Goal: Transaction & Acquisition: Purchase product/service

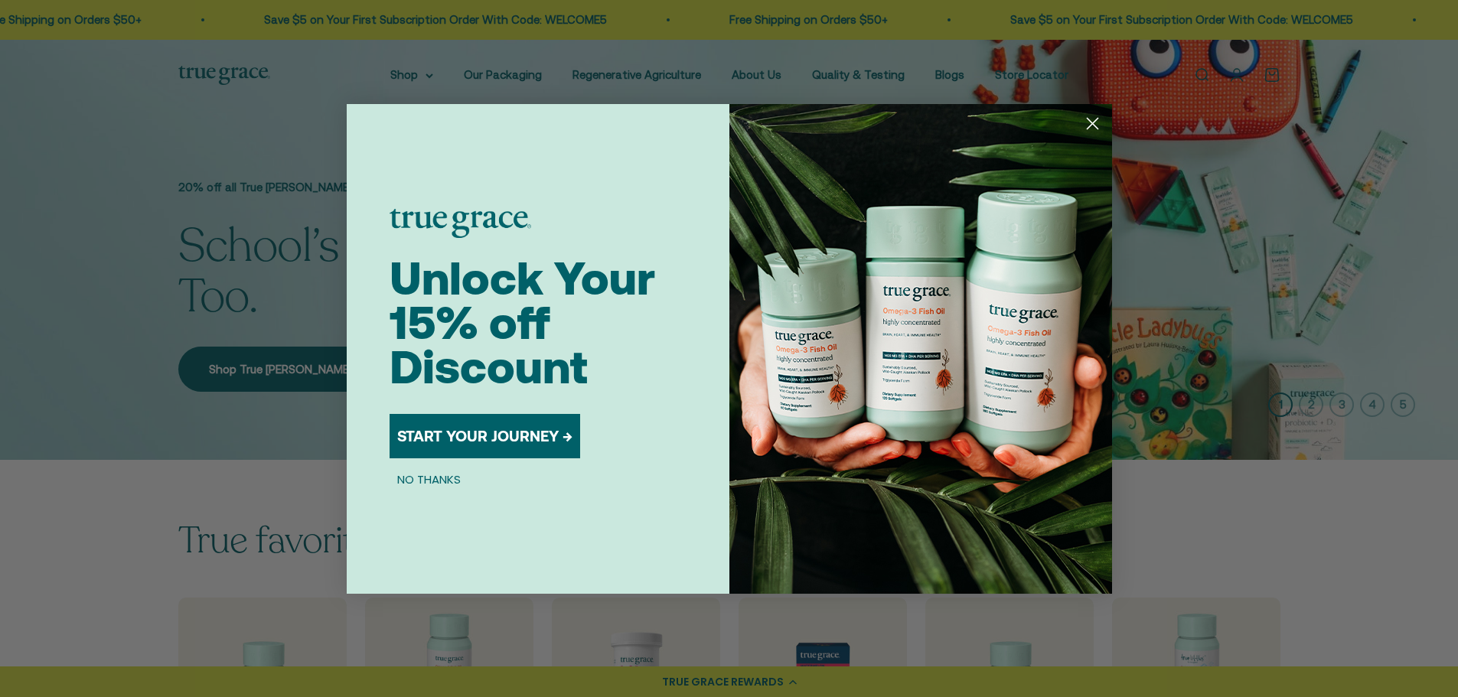
click at [1091, 119] on circle "Close dialog" at bounding box center [1091, 122] width 25 height 25
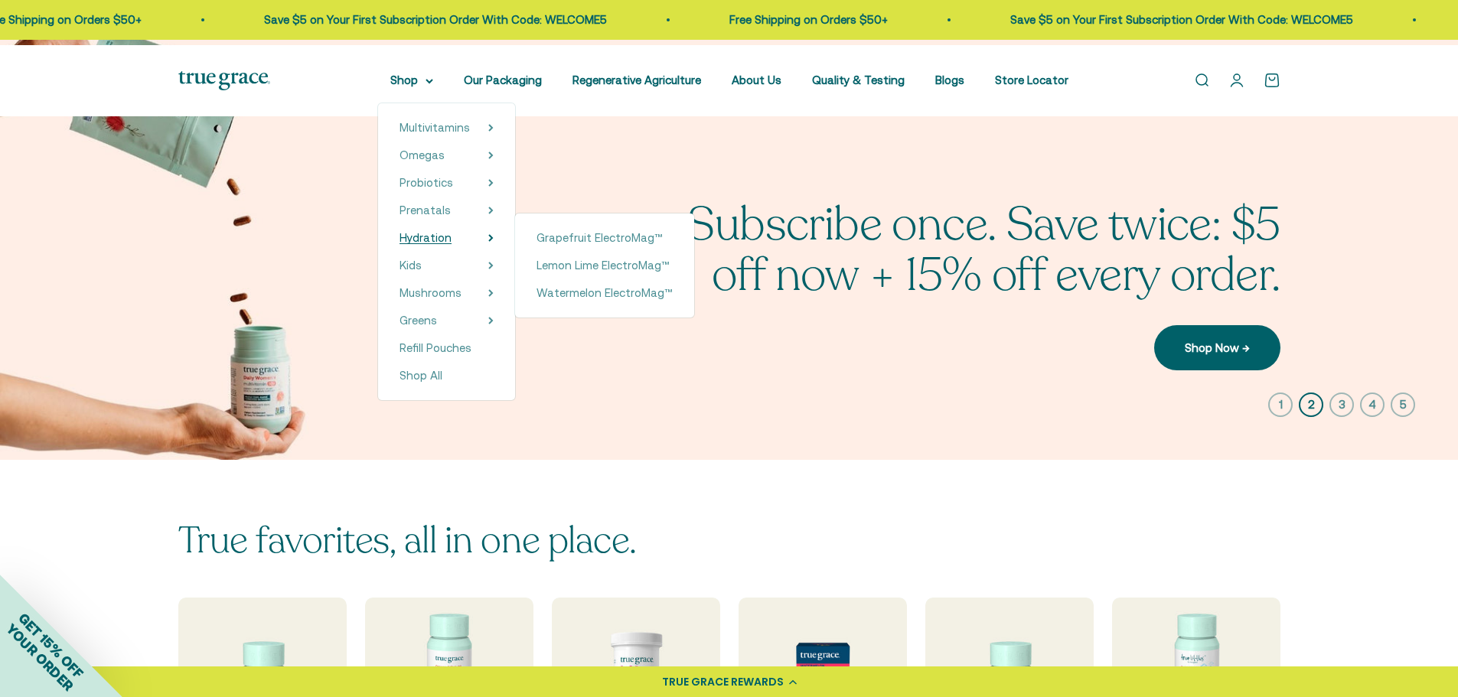
click at [405, 244] on span "Hydration" at bounding box center [426, 237] width 52 height 13
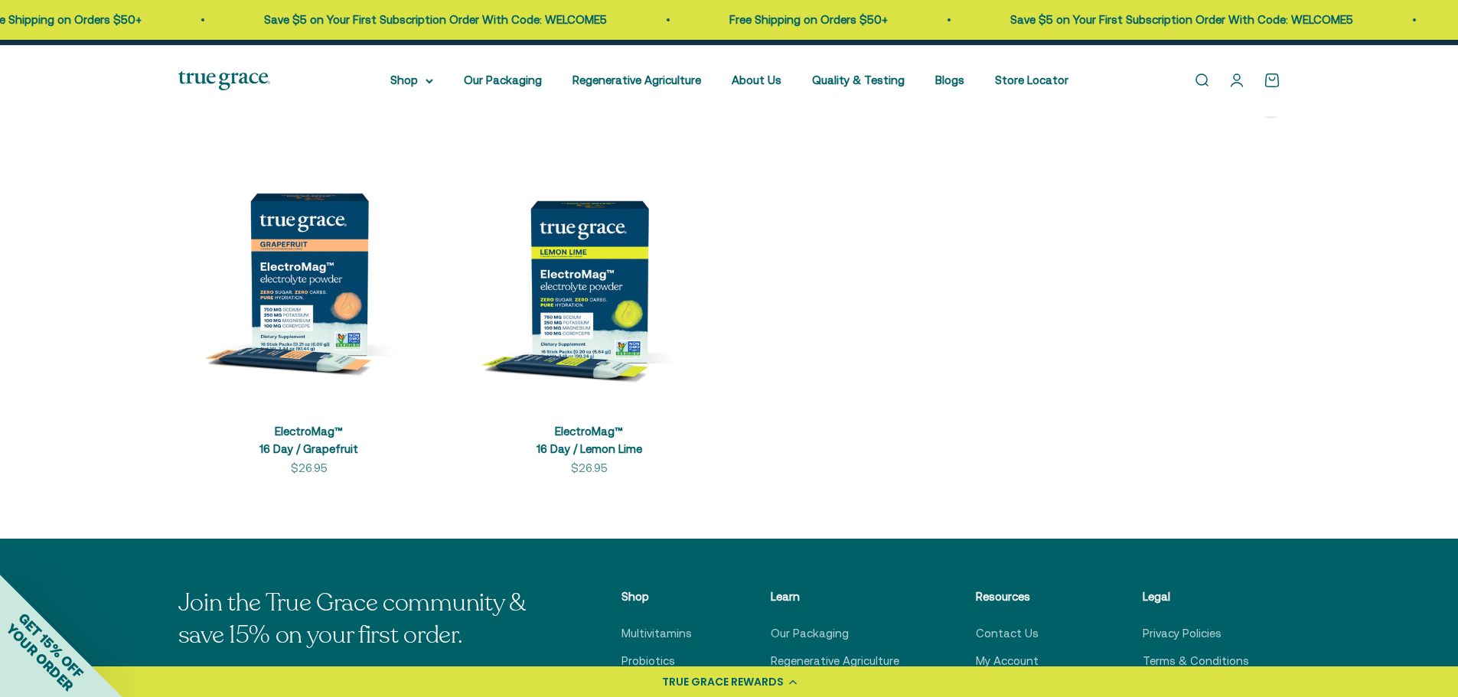
scroll to position [306, 0]
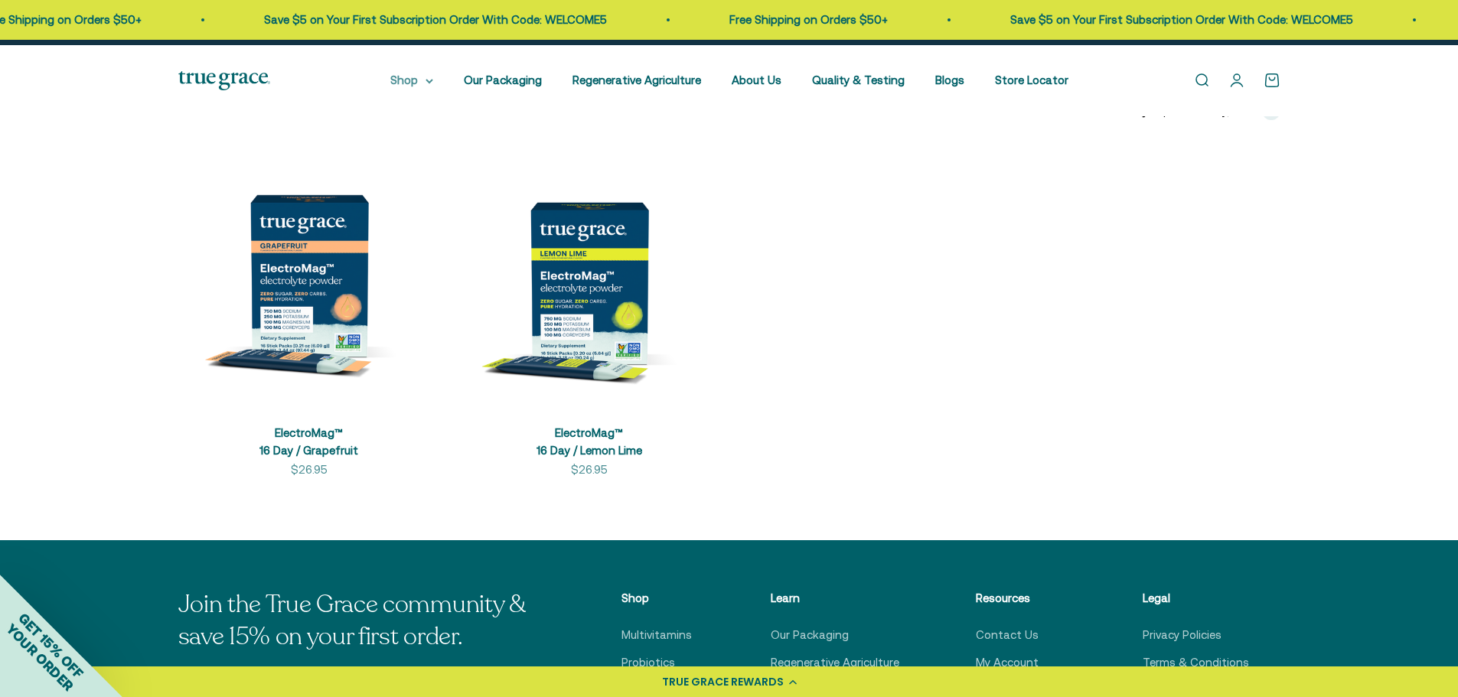
click at [390, 84] on summary "Shop" at bounding box center [411, 80] width 43 height 18
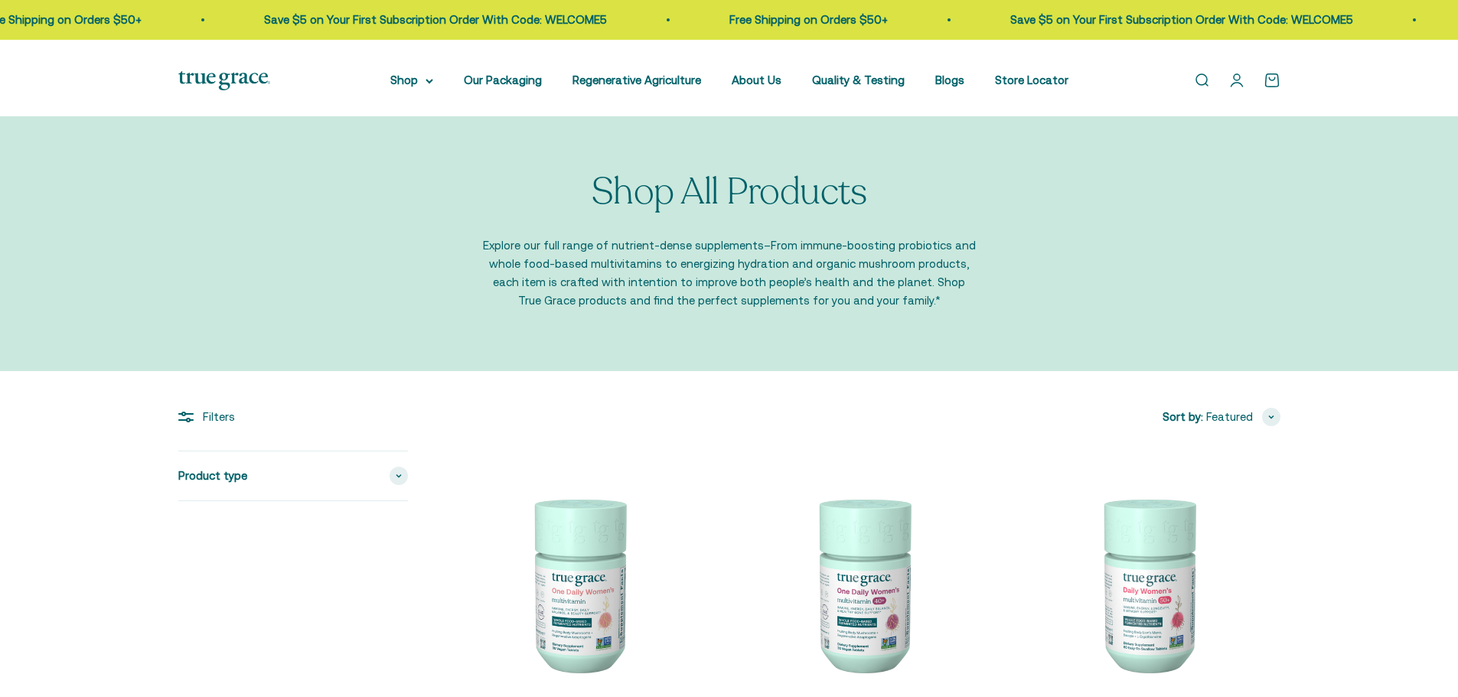
click at [426, 84] on icon at bounding box center [430, 81] width 8 height 5
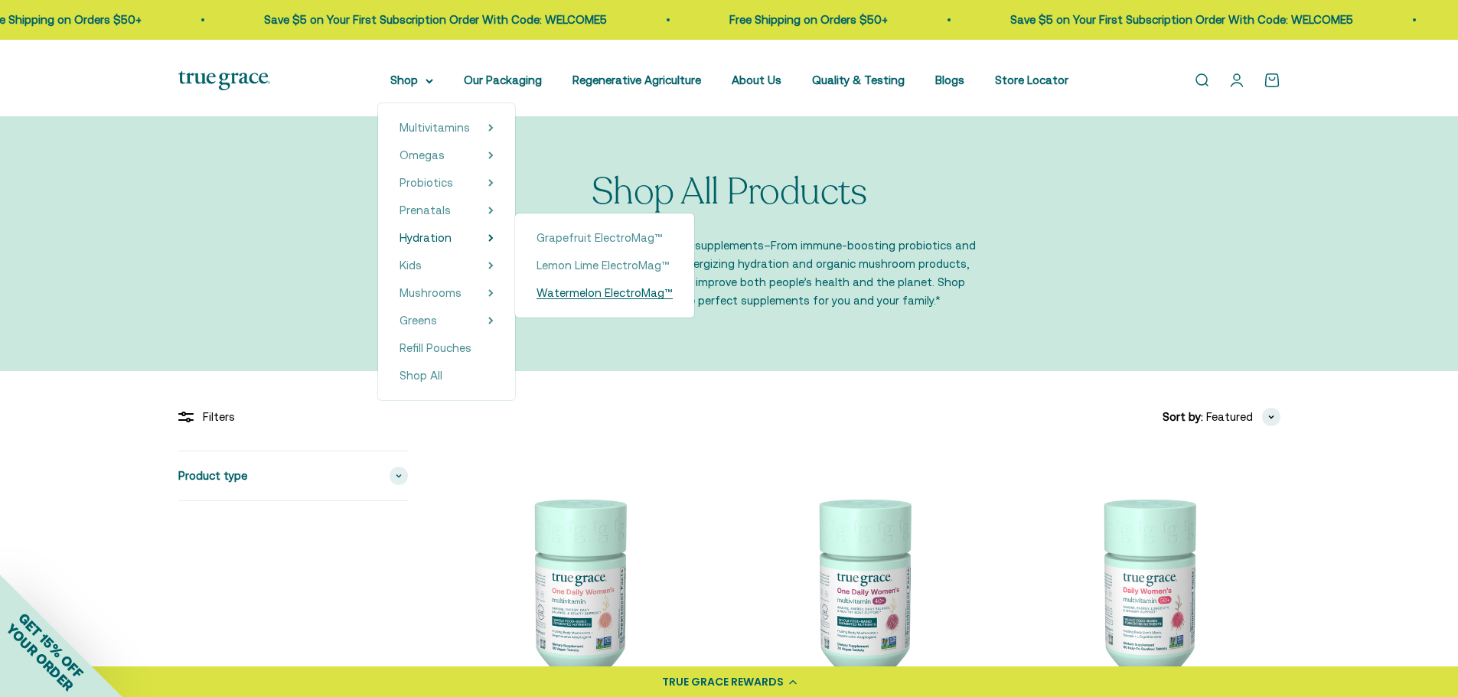
click at [586, 299] on span "Watermelon ElectroMag™" at bounding box center [605, 292] width 136 height 13
